Goal: Task Accomplishment & Management: Use online tool/utility

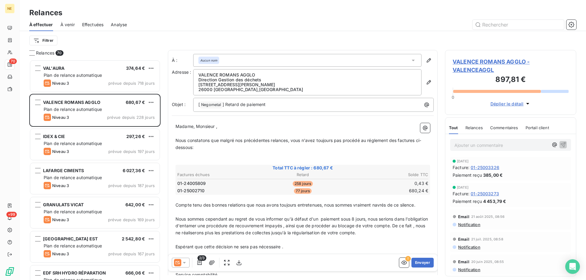
scroll to position [216, 127]
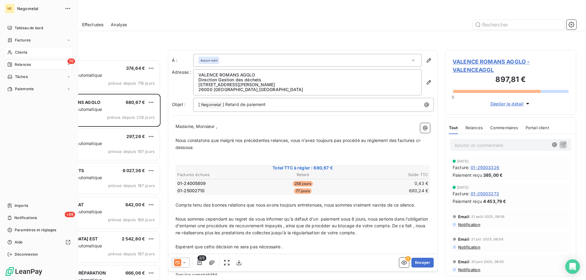
click at [15, 54] on span "Clients" at bounding box center [21, 52] width 12 height 5
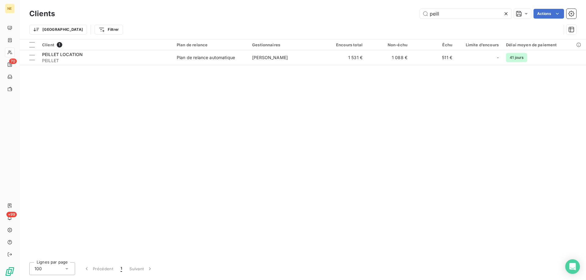
drag, startPoint x: 440, startPoint y: 12, endPoint x: 402, endPoint y: 16, distance: 37.7
click at [402, 16] on div "peill Actions" at bounding box center [319, 14] width 514 height 10
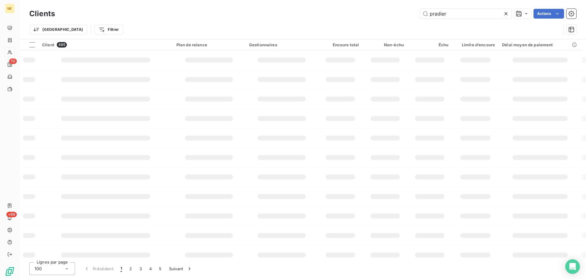
type input "pradier"
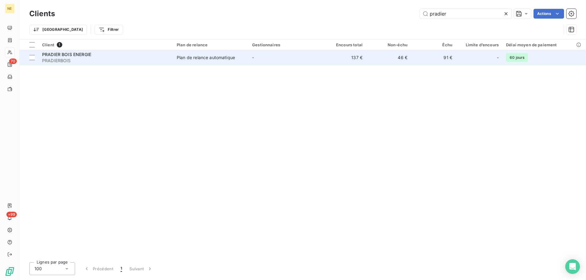
click at [247, 64] on td "Plan de relance automatique" at bounding box center [210, 57] width 75 height 15
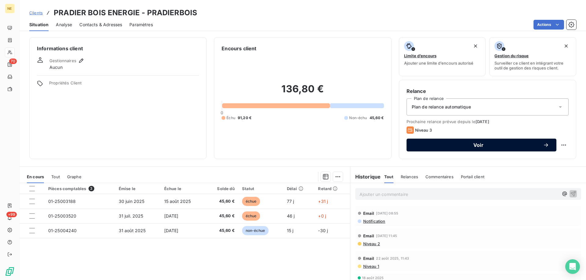
click at [483, 144] on span "Voir" at bounding box center [478, 145] width 129 height 5
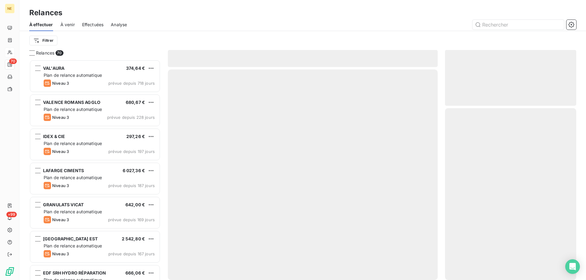
scroll to position [216, 127]
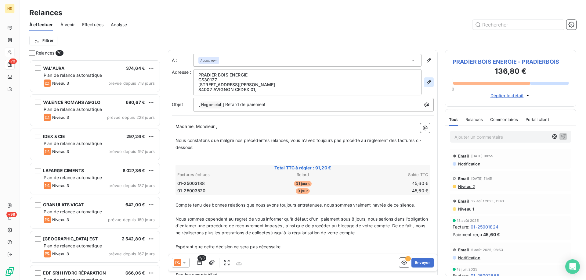
click at [426, 81] on icon "button" at bounding box center [429, 82] width 6 height 6
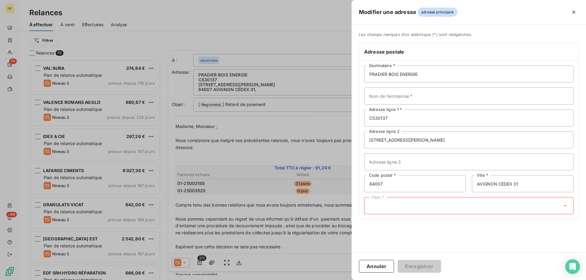
click at [412, 214] on div "PRADIER BOIS ENERGIE Destinataire * Nom de l’entreprise * CS30137 Adresse ligne…" at bounding box center [468, 140] width 219 height 159
click at [407, 206] on div "Pays *" at bounding box center [468, 205] width 209 height 17
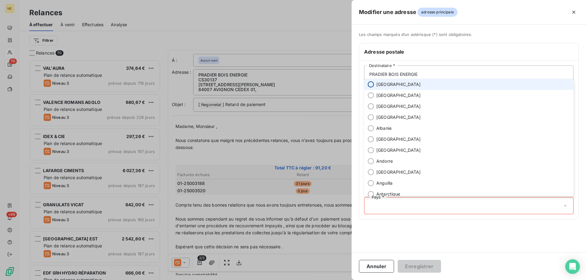
click at [371, 86] on input "radio" at bounding box center [371, 84] width 6 height 6
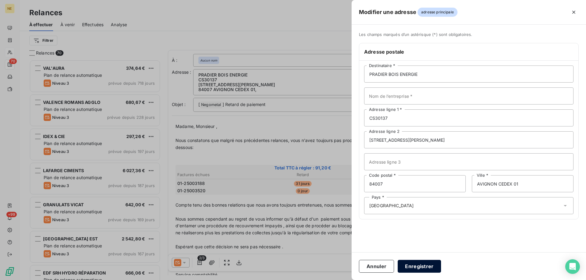
click at [420, 266] on button "Enregistrer" at bounding box center [418, 266] width 43 height 13
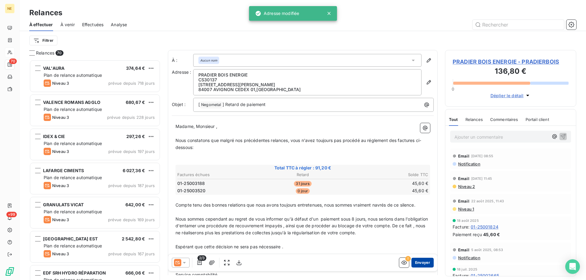
click at [417, 264] on button "Envoyer" at bounding box center [422, 263] width 22 height 10
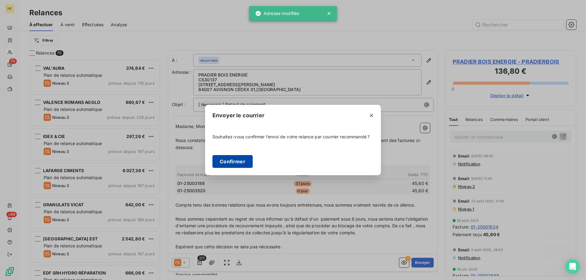
click at [233, 164] on button "Confirmer" at bounding box center [232, 161] width 40 height 13
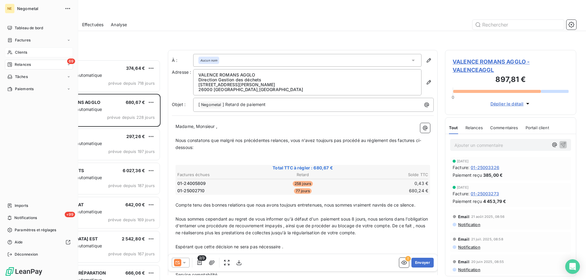
click at [18, 53] on span "Clients" at bounding box center [21, 52] width 12 height 5
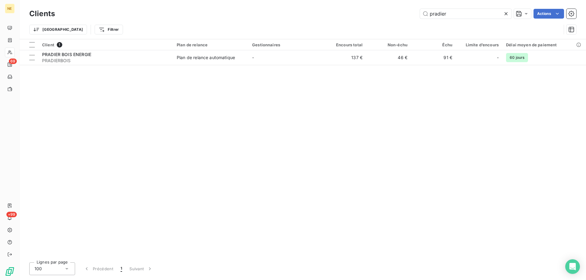
drag, startPoint x: 450, startPoint y: 14, endPoint x: 411, endPoint y: 18, distance: 39.5
click at [411, 18] on div "pradier Actions" at bounding box center [319, 14] width 514 height 10
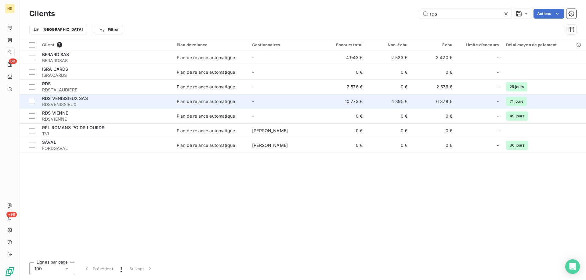
type input "rds"
click at [75, 104] on span "RDSVENISSIEUX" at bounding box center [105, 105] width 127 height 6
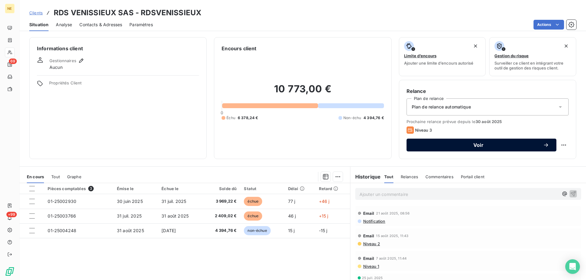
click at [459, 150] on button "Voir" at bounding box center [481, 145] width 150 height 13
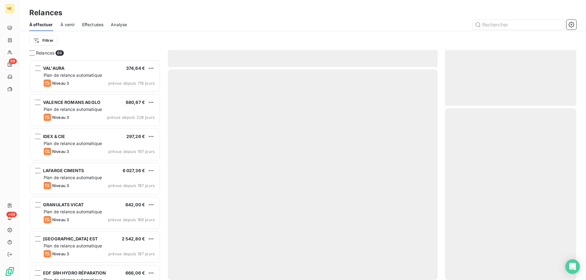
scroll to position [216, 127]
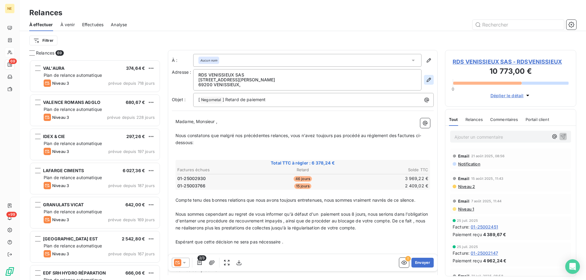
click at [426, 81] on icon "button" at bounding box center [428, 80] width 4 height 4
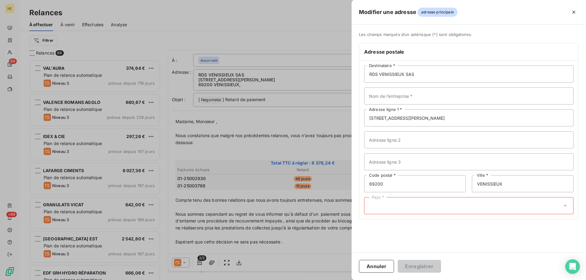
click at [410, 205] on div "Pays *" at bounding box center [468, 205] width 209 height 17
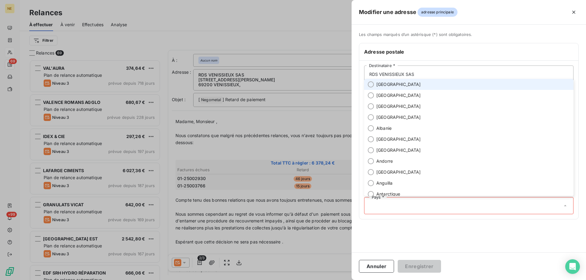
click at [371, 88] on li "[GEOGRAPHIC_DATA]" at bounding box center [468, 84] width 209 height 11
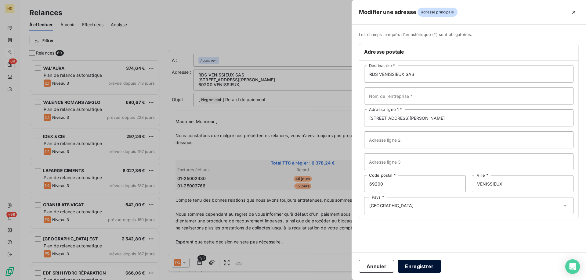
click at [420, 264] on button "Enregistrer" at bounding box center [418, 266] width 43 height 13
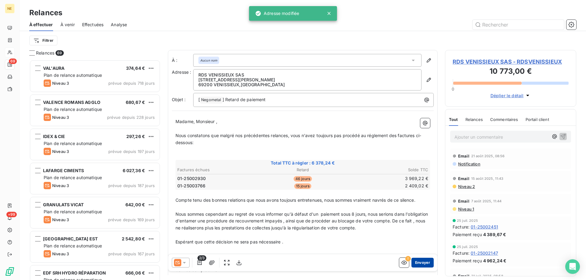
click at [424, 263] on button "Envoyer" at bounding box center [422, 263] width 22 height 10
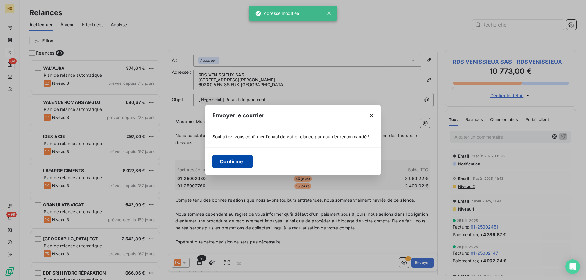
click at [242, 160] on button "Confirmer" at bounding box center [232, 161] width 40 height 13
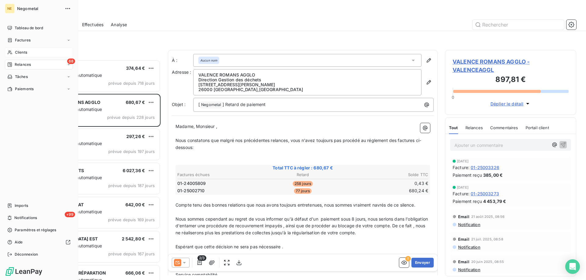
click at [28, 54] on div "Clients" at bounding box center [39, 53] width 68 height 10
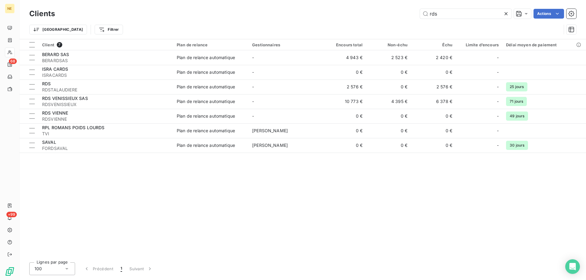
drag, startPoint x: 431, startPoint y: 14, endPoint x: 416, endPoint y: 14, distance: 14.6
click at [416, 14] on div "rds Actions" at bounding box center [319, 14] width 514 height 10
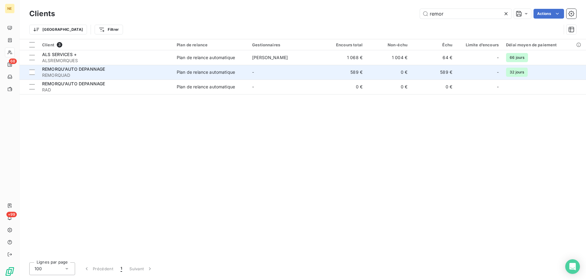
type input "remor"
click at [101, 72] on div "REMORQU'AUTO DEPANNAGE" at bounding box center [105, 69] width 127 height 6
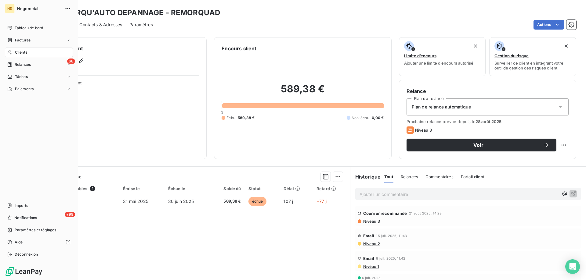
click at [17, 54] on span "Clients" at bounding box center [21, 52] width 12 height 5
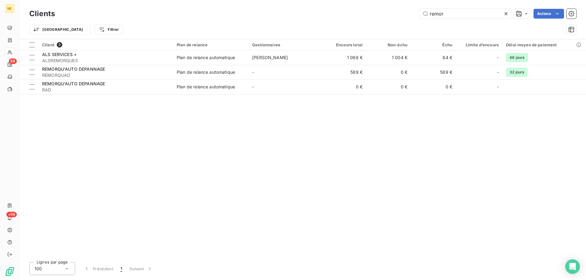
drag, startPoint x: 448, startPoint y: 13, endPoint x: 411, endPoint y: 13, distance: 36.6
click at [411, 13] on div "remor Actions" at bounding box center [319, 14] width 514 height 10
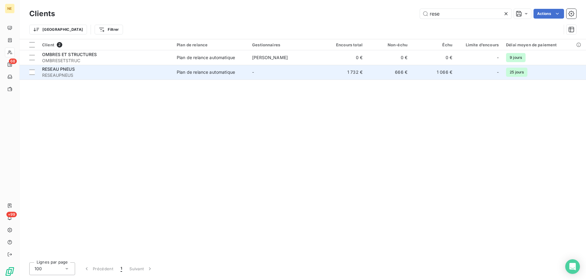
type input "rese"
click at [85, 76] on span "RESEAUPNEUS" at bounding box center [105, 75] width 127 height 6
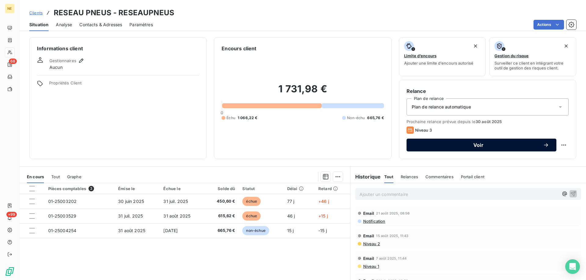
click at [476, 146] on span "Voir" at bounding box center [478, 145] width 129 height 5
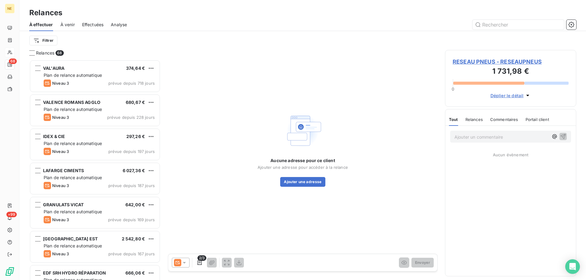
scroll to position [216, 127]
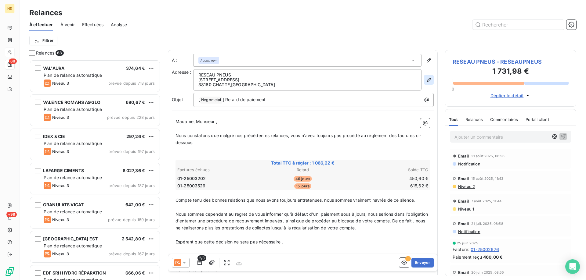
click at [426, 79] on icon "button" at bounding box center [429, 80] width 6 height 6
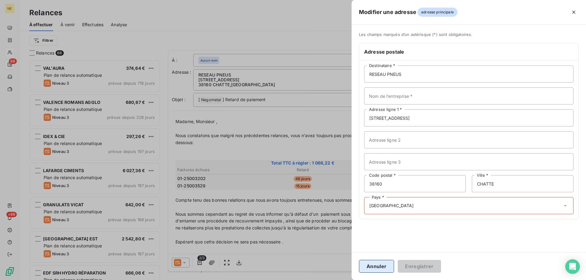
click at [375, 265] on button "Annuler" at bounding box center [376, 266] width 35 height 13
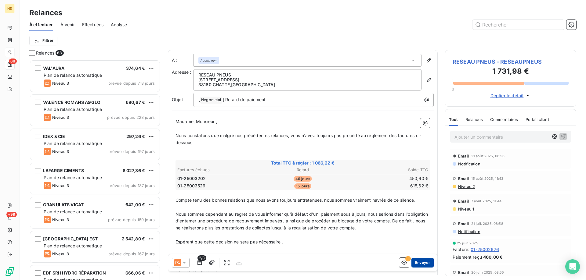
click at [416, 261] on button "Envoyer" at bounding box center [422, 263] width 22 height 10
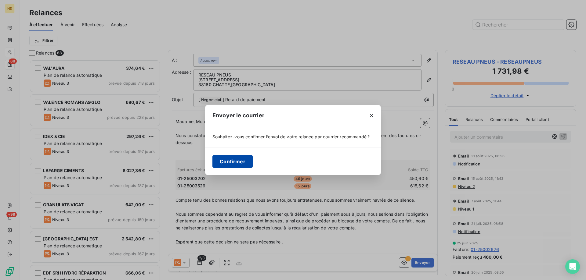
click at [231, 164] on button "Confirmer" at bounding box center [232, 161] width 40 height 13
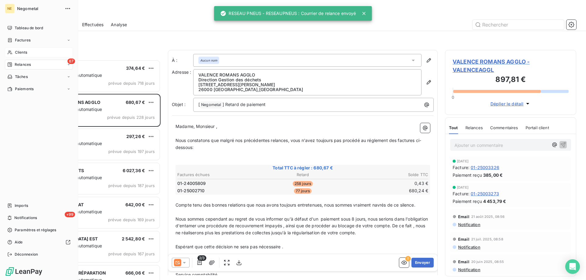
click at [17, 54] on span "Clients" at bounding box center [21, 52] width 12 height 5
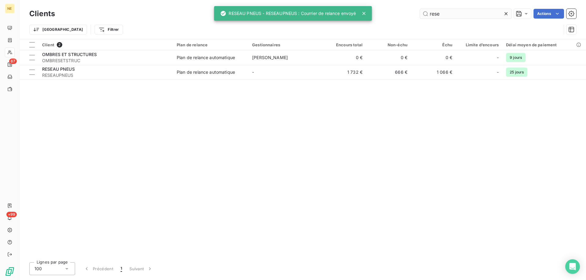
drag, startPoint x: 444, startPoint y: 15, endPoint x: 421, endPoint y: 18, distance: 23.4
click at [421, 18] on input "rese" at bounding box center [466, 14] width 92 height 10
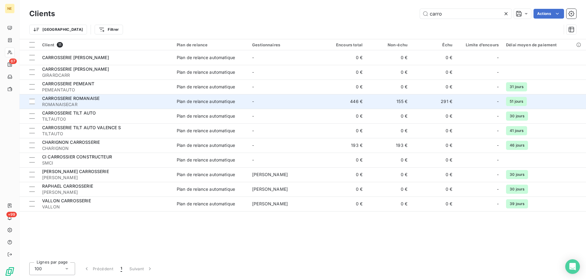
type input "carro"
click at [149, 96] on div "CARROSSERIE ROMANAISE" at bounding box center [105, 98] width 127 height 6
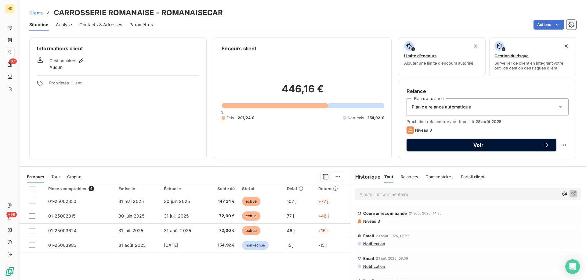
click at [446, 141] on button "Voir" at bounding box center [481, 145] width 150 height 13
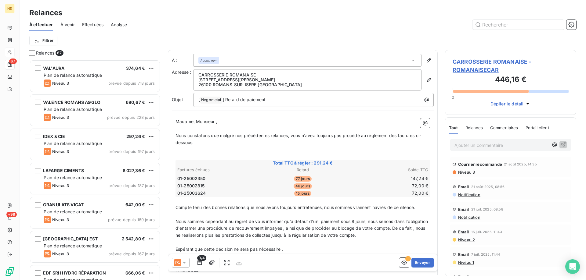
scroll to position [216, 127]
click at [415, 265] on button "Envoyer" at bounding box center [422, 263] width 22 height 10
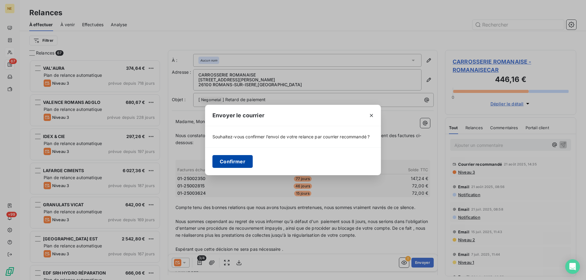
click at [225, 165] on button "Confirmer" at bounding box center [232, 161] width 40 height 13
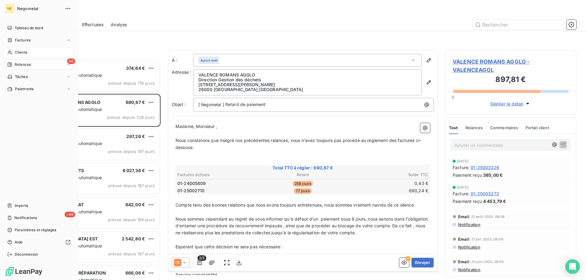
click at [24, 53] on span "Clients" at bounding box center [21, 52] width 12 height 5
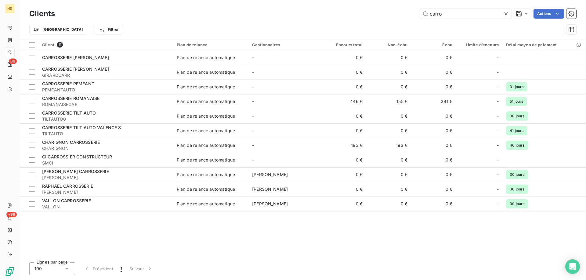
drag, startPoint x: 450, startPoint y: 13, endPoint x: 412, endPoint y: 13, distance: 38.4
click at [412, 13] on div "carro Actions" at bounding box center [319, 14] width 514 height 10
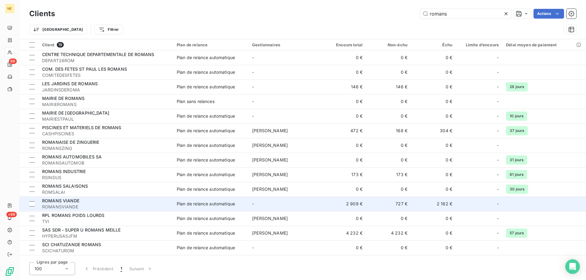
type input "romans"
click at [96, 205] on span "ROMANSVIANDE" at bounding box center [105, 207] width 127 height 6
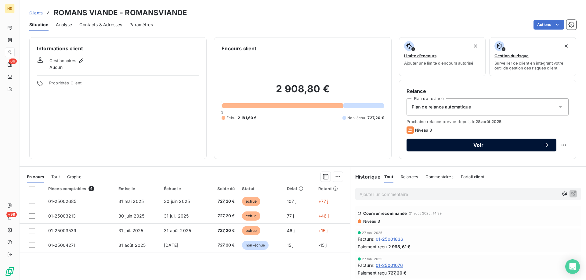
click at [464, 142] on button "Voir" at bounding box center [481, 145] width 150 height 13
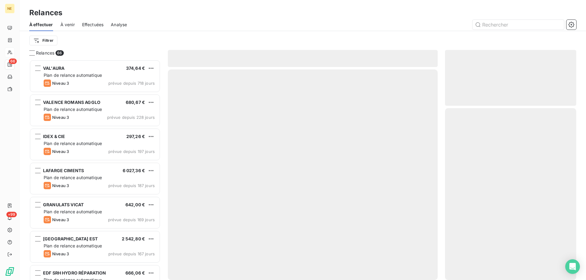
scroll to position [216, 127]
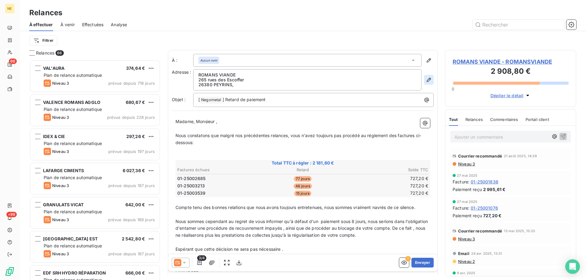
click at [424, 84] on button "button" at bounding box center [429, 80] width 10 height 10
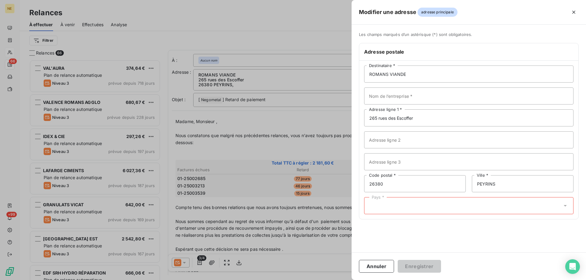
click at [393, 208] on div "Pays *" at bounding box center [468, 205] width 209 height 17
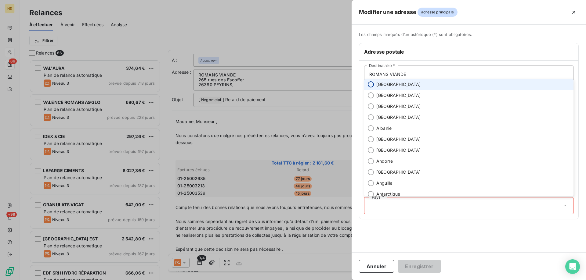
click at [372, 86] on input "radio" at bounding box center [371, 84] width 6 height 6
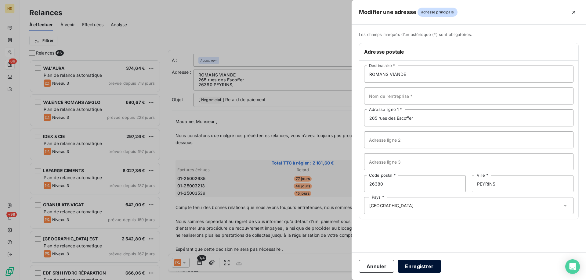
click at [433, 272] on button "Enregistrer" at bounding box center [418, 266] width 43 height 13
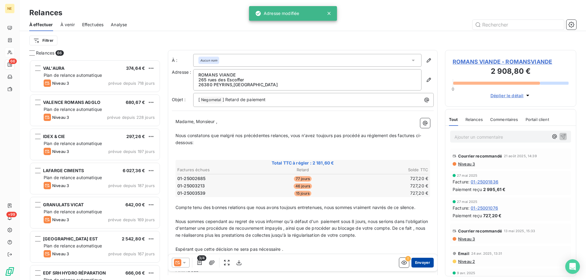
click at [418, 265] on button "Envoyer" at bounding box center [422, 263] width 22 height 10
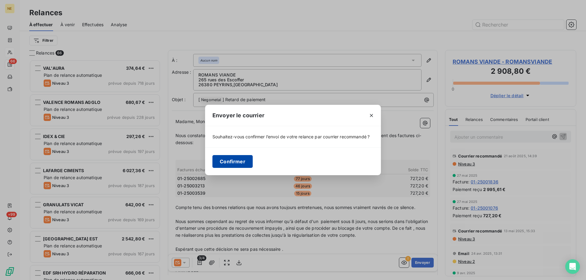
click at [231, 160] on button "Confirmer" at bounding box center [232, 161] width 40 height 13
